Goal: Communication & Community: Answer question/provide support

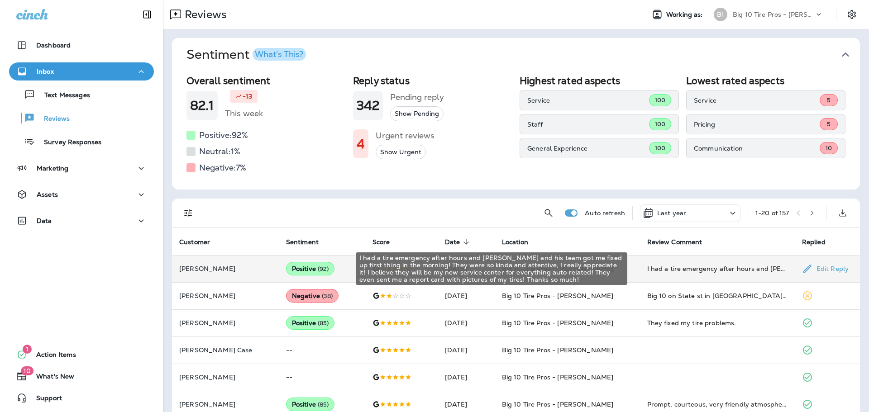
click at [669, 270] on div "I had a tire emergency after hours and [PERSON_NAME] and his team got me fixed …" at bounding box center [717, 268] width 140 height 9
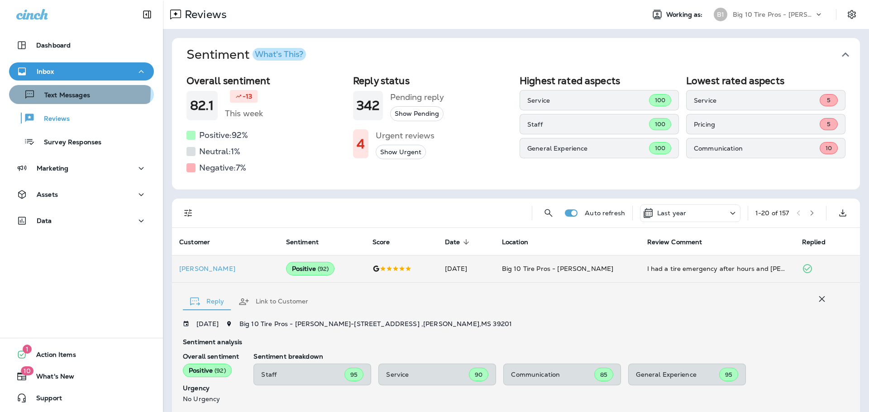
click at [78, 92] on p "Text Messages" at bounding box center [62, 95] width 55 height 9
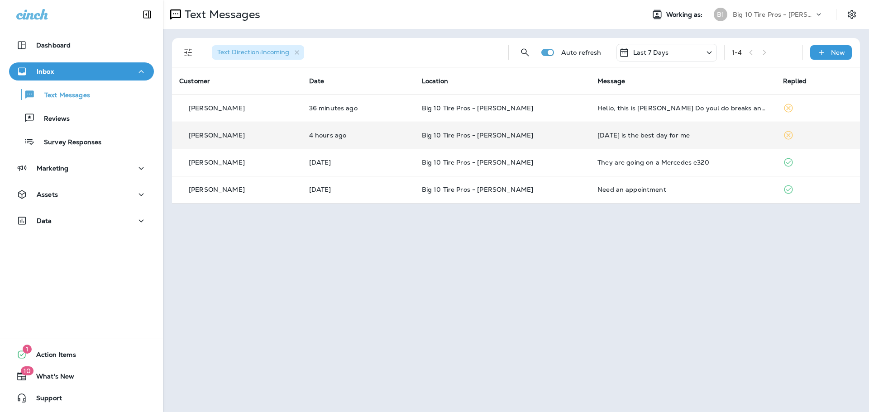
click at [645, 138] on div "[DATE] is the best day for me" at bounding box center [682, 135] width 171 height 7
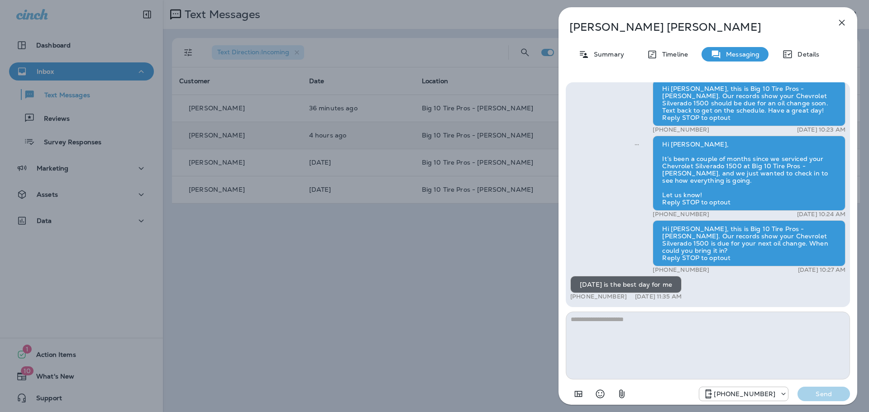
click at [593, 318] on textarea at bounding box center [708, 346] width 284 height 68
type textarea "**********"
click at [838, 394] on p "Send" at bounding box center [824, 394] width 38 height 8
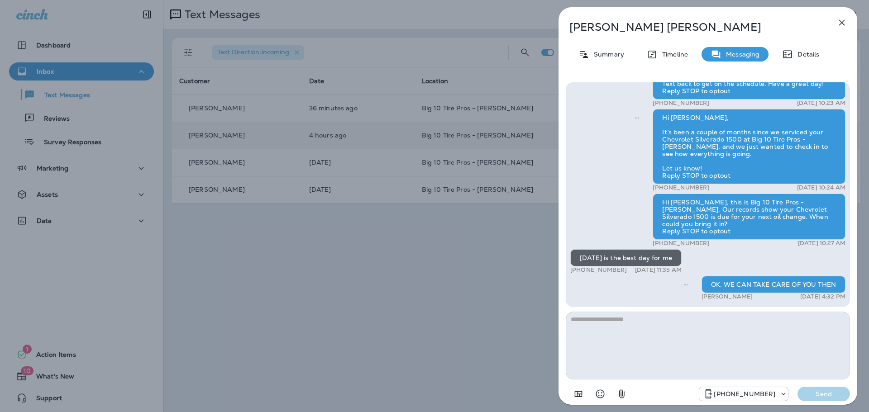
click at [843, 21] on icon "button" at bounding box center [842, 23] width 6 height 6
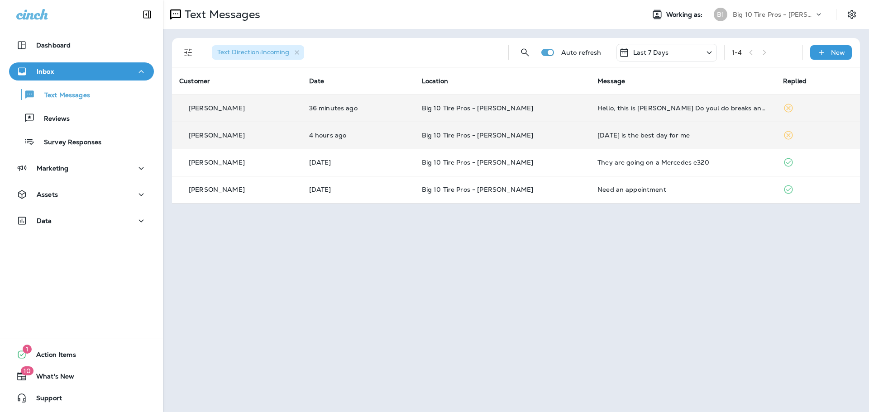
click at [711, 110] on div "Hello, this is [PERSON_NAME] Do youl do breaks and rotor services?" at bounding box center [682, 108] width 171 height 7
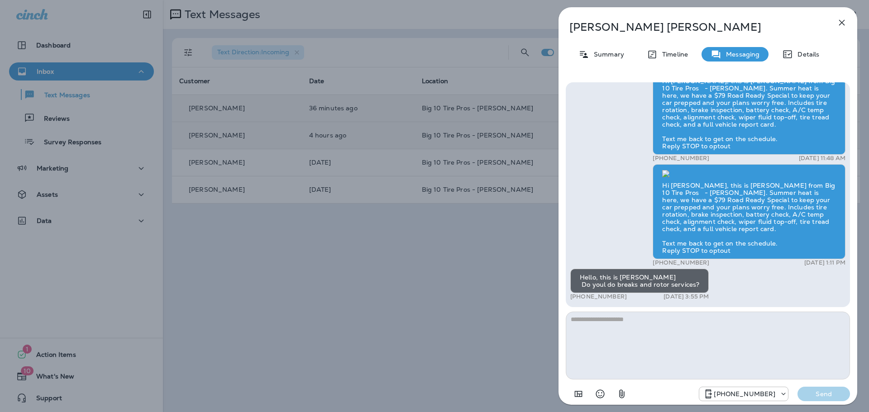
click at [611, 331] on textarea at bounding box center [708, 346] width 284 height 68
type textarea "**********"
click at [834, 394] on p "Send" at bounding box center [824, 394] width 38 height 8
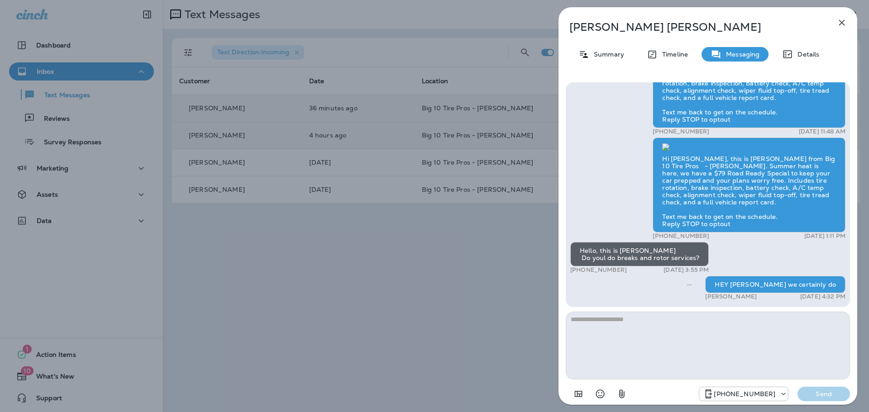
click at [842, 20] on icon "button" at bounding box center [841, 22] width 11 height 11
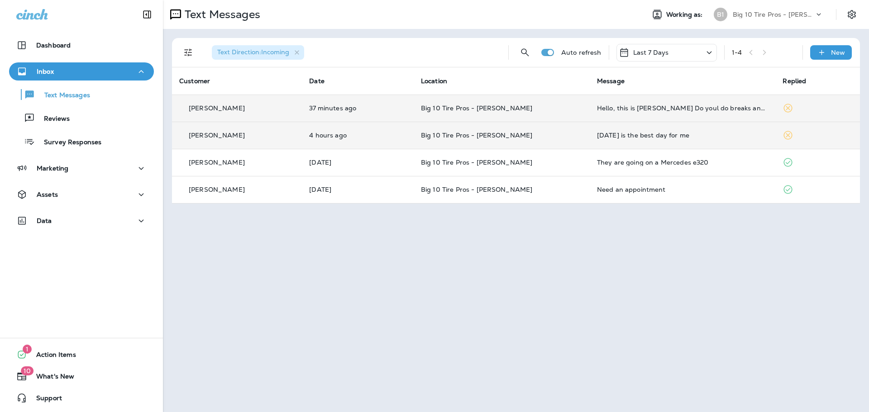
click at [48, 70] on p "Inbox" at bounding box center [45, 71] width 17 height 7
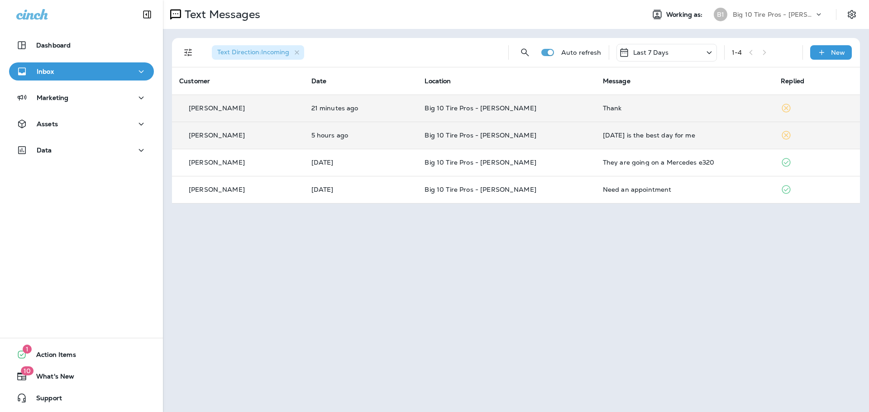
click at [603, 108] on div "Thank" at bounding box center [684, 108] width 163 height 7
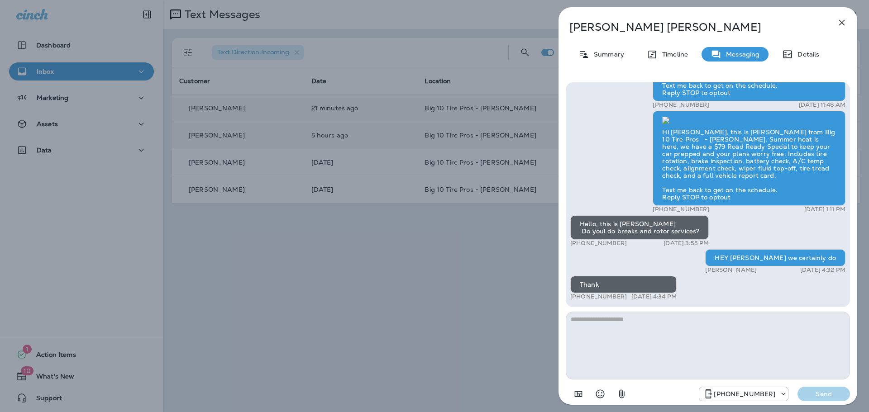
click at [839, 20] on icon "button" at bounding box center [842, 23] width 6 height 6
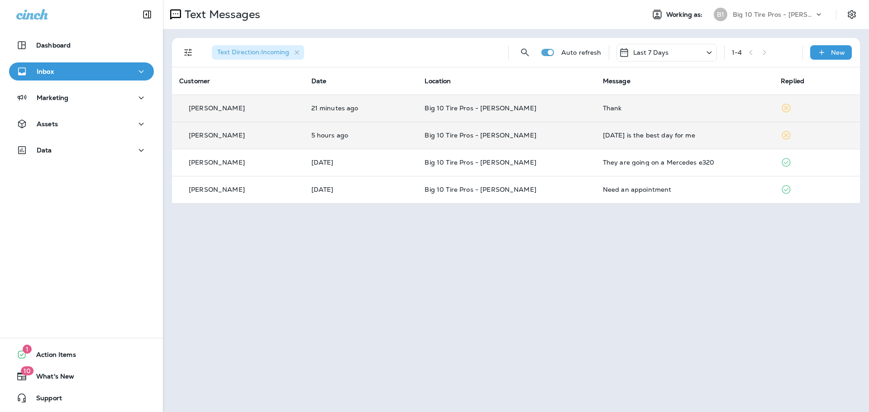
click at [57, 63] on button "Inbox" at bounding box center [81, 71] width 145 height 18
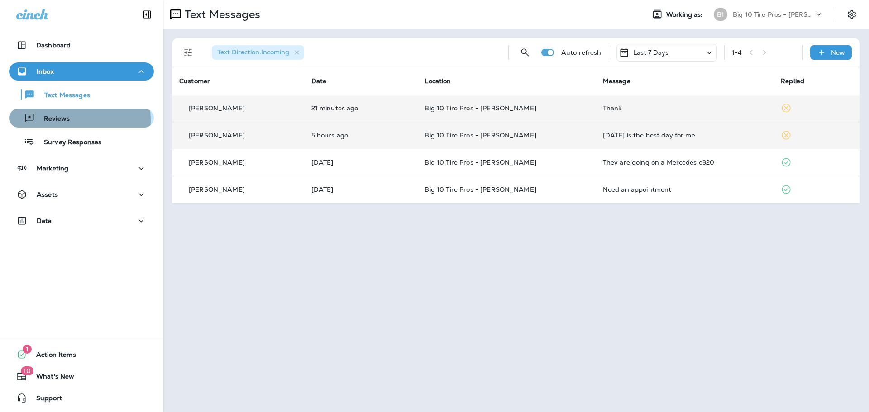
click at [64, 120] on p "Reviews" at bounding box center [52, 119] width 35 height 9
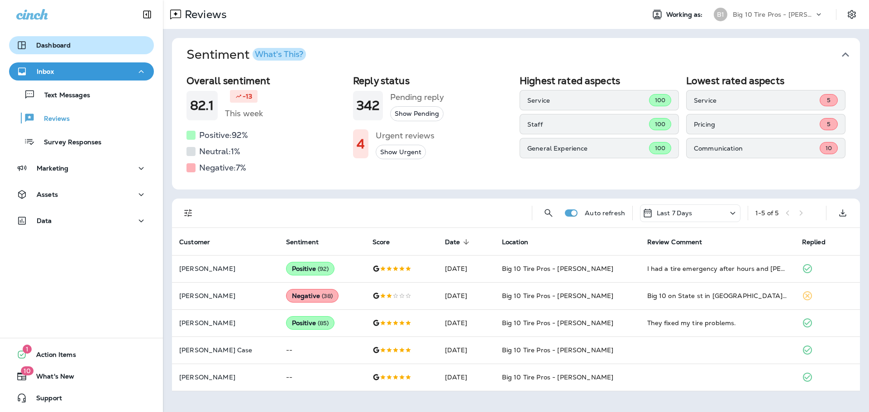
click at [54, 45] on p "Dashboard" at bounding box center [53, 45] width 34 height 7
